Goal: Transaction & Acquisition: Obtain resource

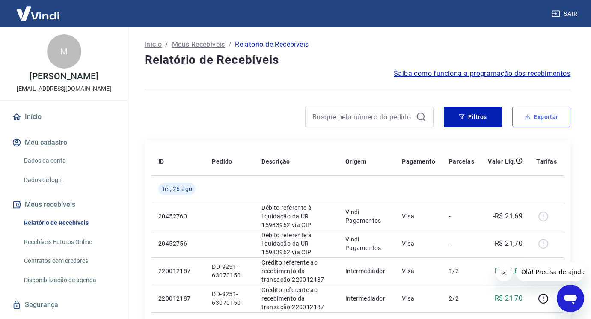
click at [525, 112] on button "Exportar" at bounding box center [542, 117] width 58 height 21
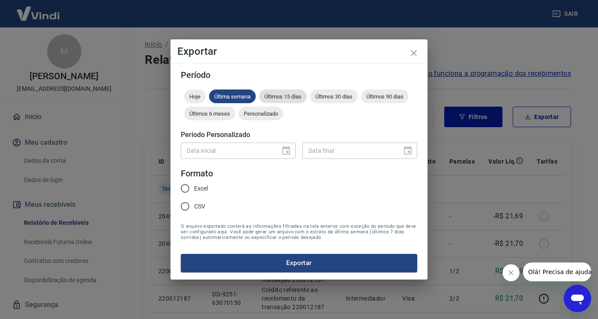
click at [286, 96] on span "Últimos 15 dias" at bounding box center [283, 96] width 48 height 6
click at [191, 191] on input "Excel" at bounding box center [185, 188] width 18 height 18
radio input "true"
click at [226, 254] on button "Exportar" at bounding box center [299, 263] width 236 height 18
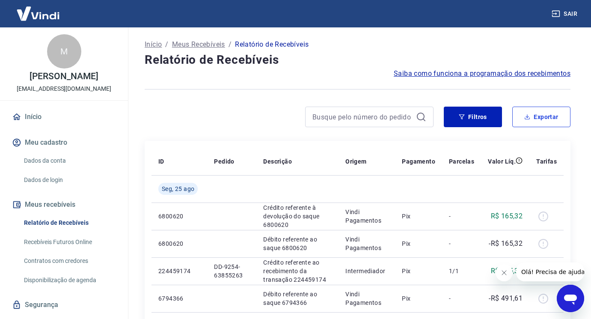
click at [524, 114] on button "Exportar" at bounding box center [542, 117] width 58 height 21
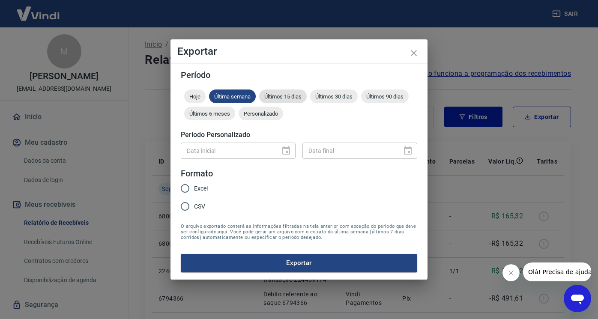
click at [286, 94] on span "Últimos 15 dias" at bounding box center [283, 96] width 48 height 6
click at [193, 189] on input "Excel" at bounding box center [185, 188] width 18 height 18
radio input "true"
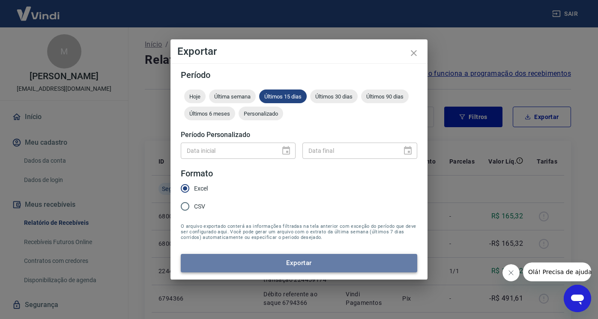
click at [243, 266] on button "Exportar" at bounding box center [299, 263] width 236 height 18
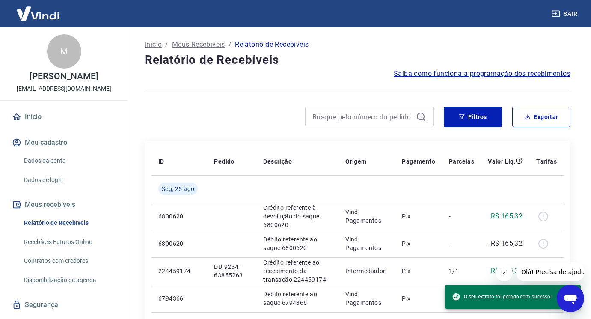
click at [571, 12] on button "Sair" at bounding box center [565, 14] width 31 height 16
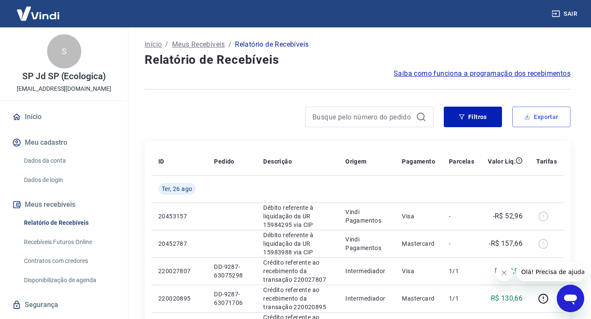
click at [530, 111] on button "Exportar" at bounding box center [542, 117] width 58 height 21
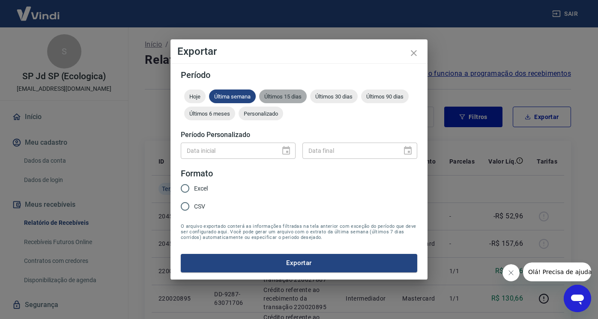
click at [278, 92] on div "Últimos 15 dias" at bounding box center [283, 97] width 48 height 14
drag, startPoint x: 183, startPoint y: 193, endPoint x: 203, endPoint y: 219, distance: 33.1
click at [186, 193] on input "Excel" at bounding box center [185, 188] width 18 height 18
radio input "true"
click at [285, 262] on button "Exportar" at bounding box center [299, 263] width 236 height 18
